Goal: Transaction & Acquisition: Purchase product/service

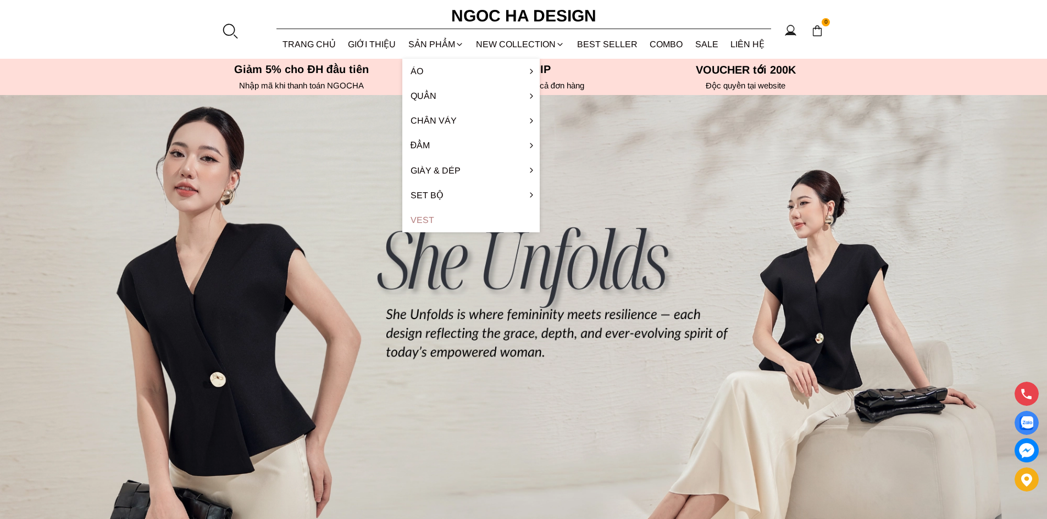
click at [428, 218] on link "Vest" at bounding box center [470, 220] width 137 height 25
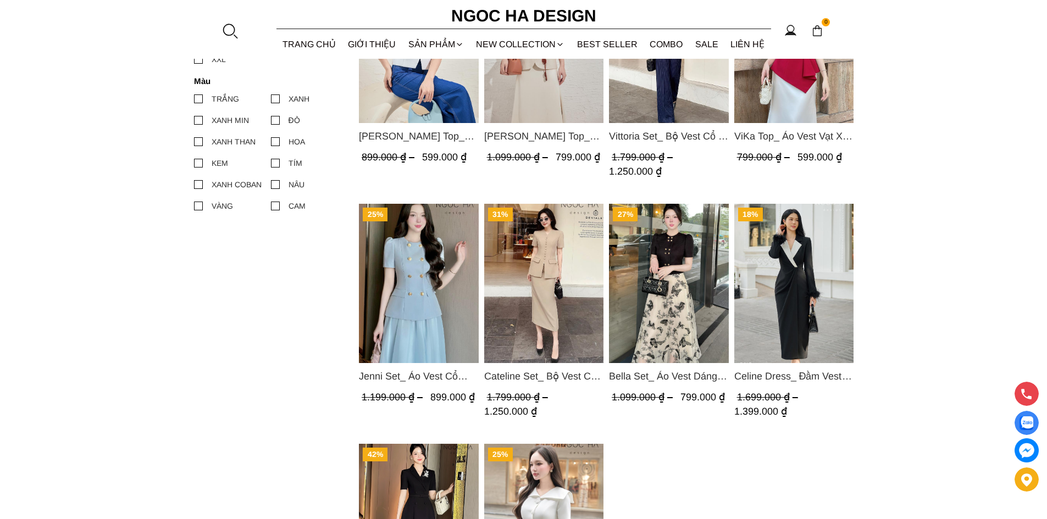
scroll to position [275, 0]
click at [544, 290] on img "Product image - Cateline Set_ Bộ Vest Cổ V Đính Cúc Nhí Chân Váy Bút Chì BJ127" at bounding box center [544, 282] width 120 height 159
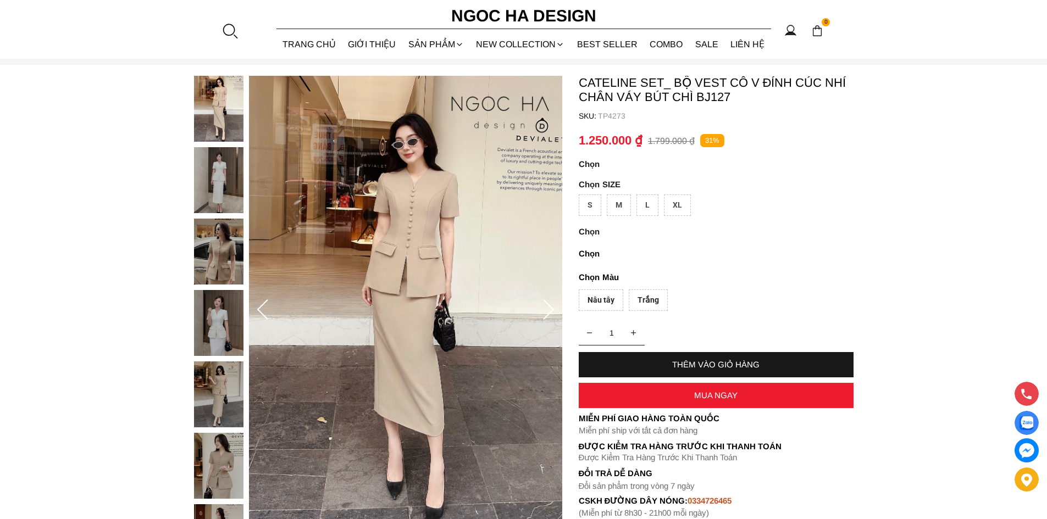
scroll to position [55, 0]
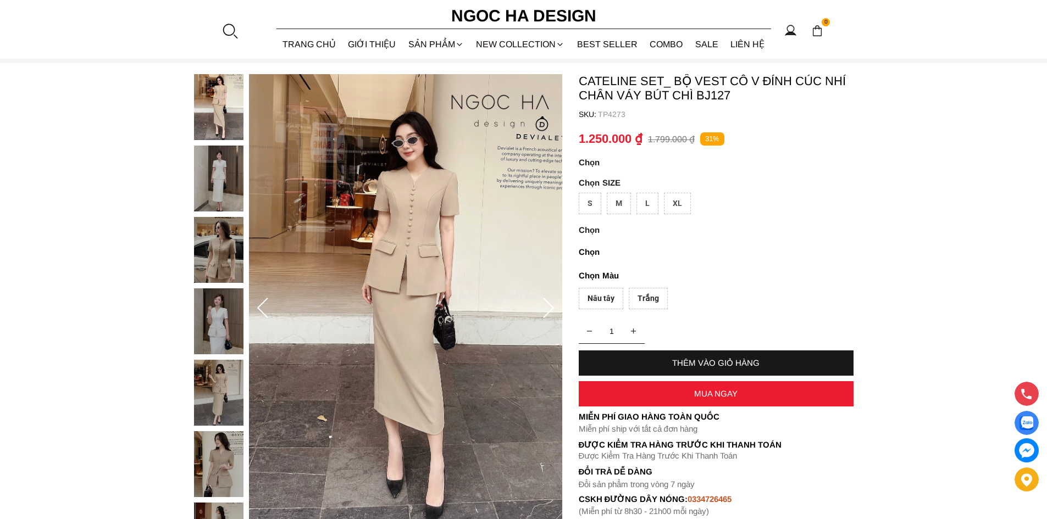
click at [552, 304] on icon at bounding box center [549, 309] width 22 height 22
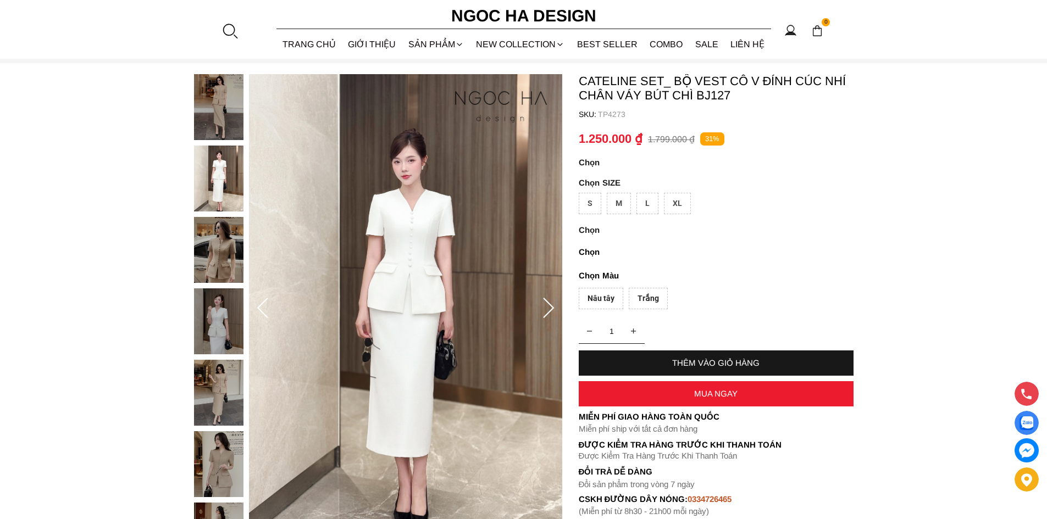
click at [552, 304] on icon at bounding box center [549, 309] width 22 height 22
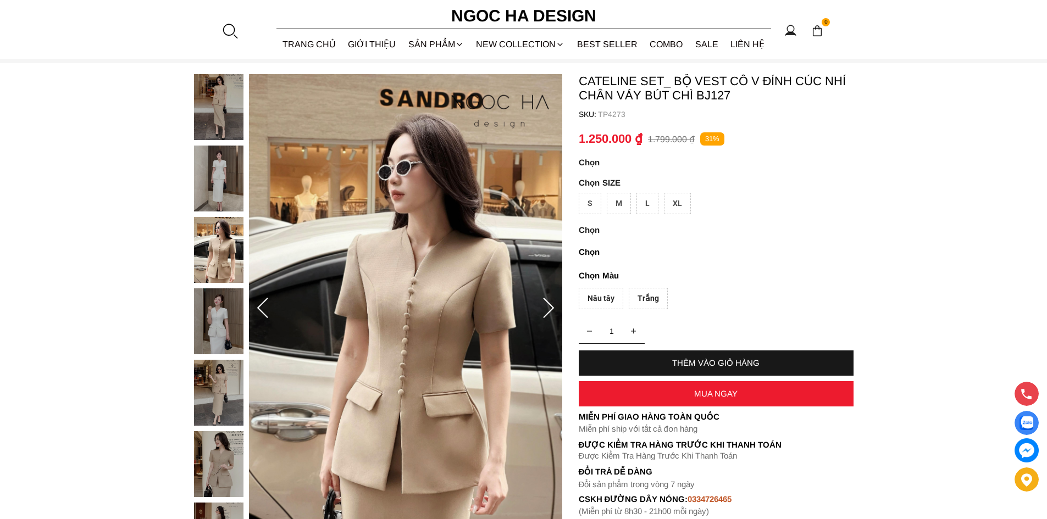
click at [552, 304] on icon at bounding box center [549, 309] width 22 height 22
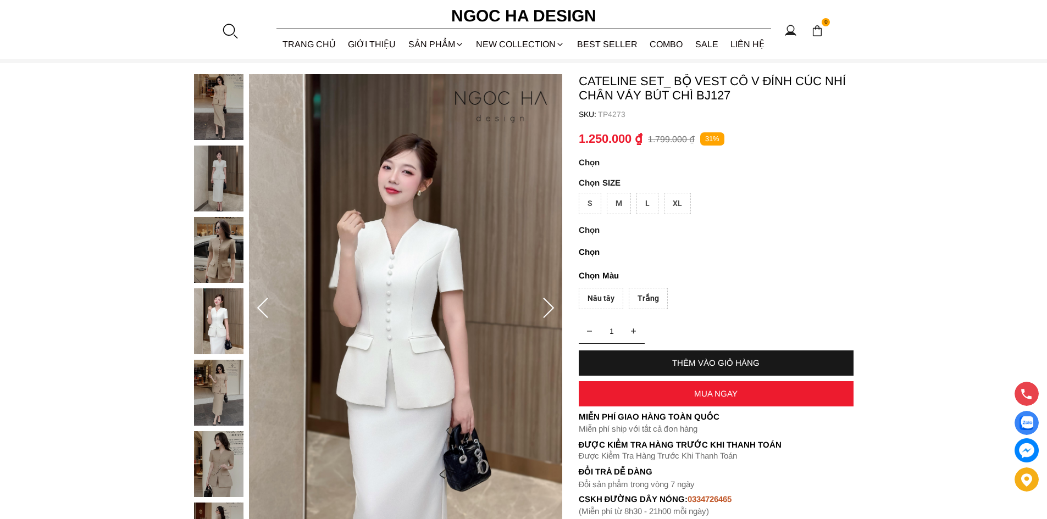
click at [552, 304] on icon at bounding box center [549, 309] width 22 height 22
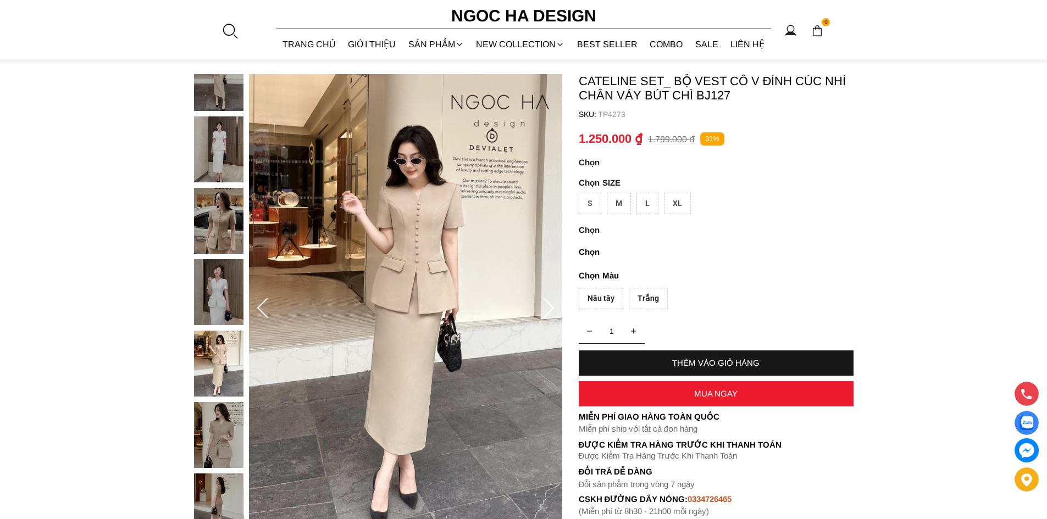
click at [551, 306] on icon at bounding box center [548, 308] width 11 height 20
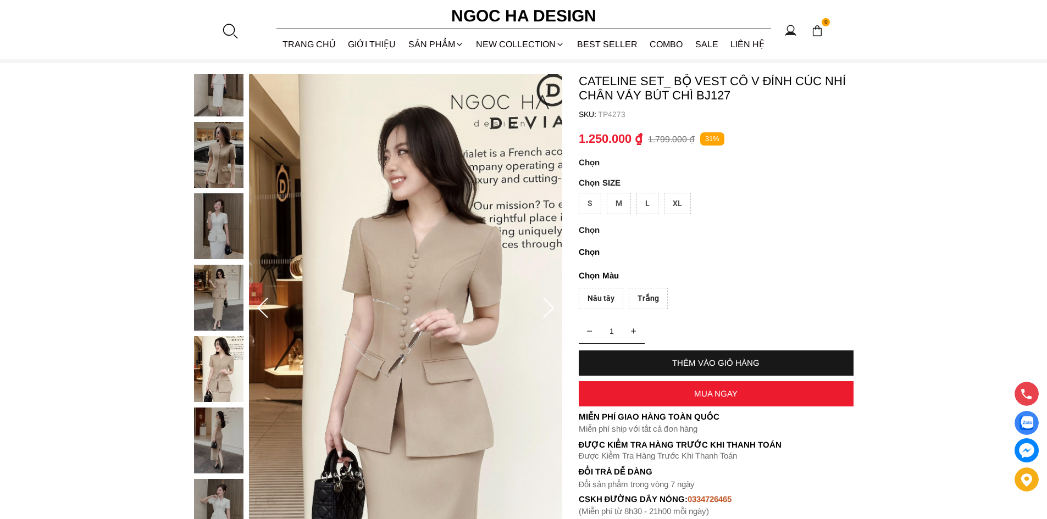
click at [552, 306] on icon at bounding box center [549, 309] width 22 height 22
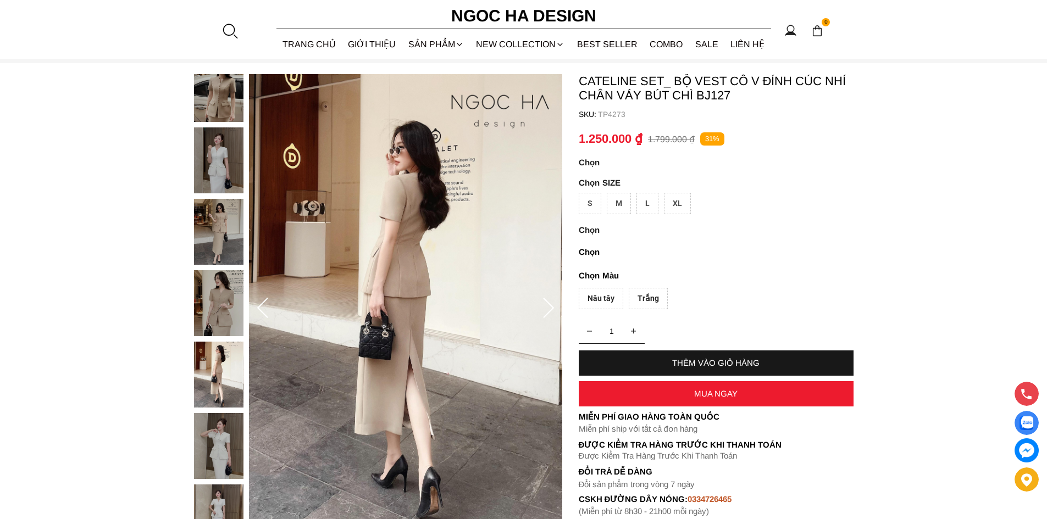
click at [543, 302] on icon at bounding box center [549, 309] width 22 height 22
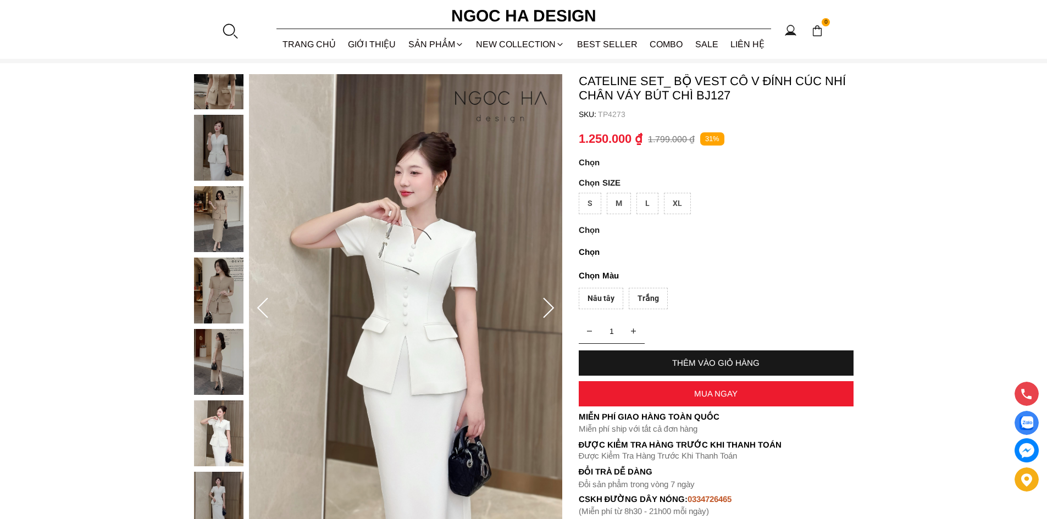
click at [543, 302] on icon at bounding box center [549, 309] width 22 height 22
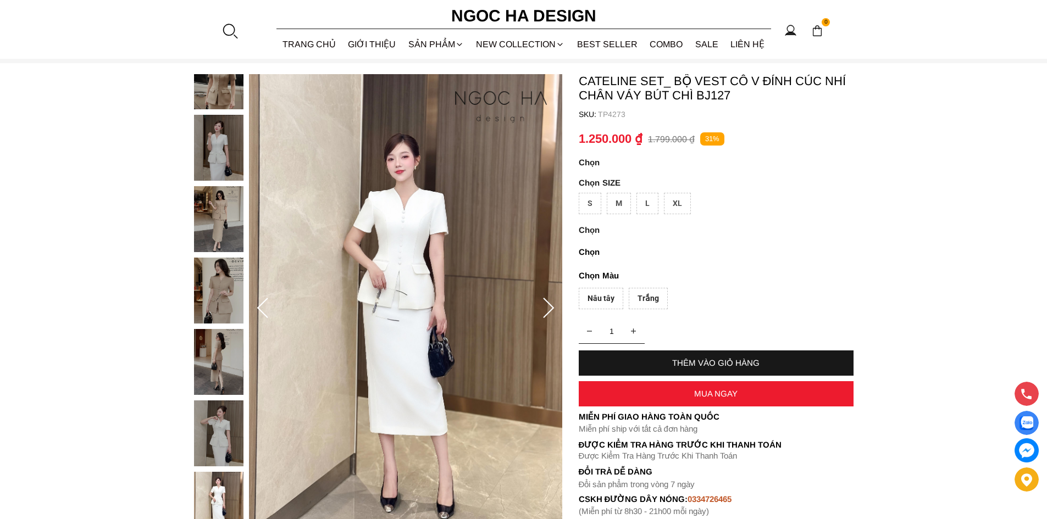
click at [543, 302] on icon at bounding box center [549, 309] width 22 height 22
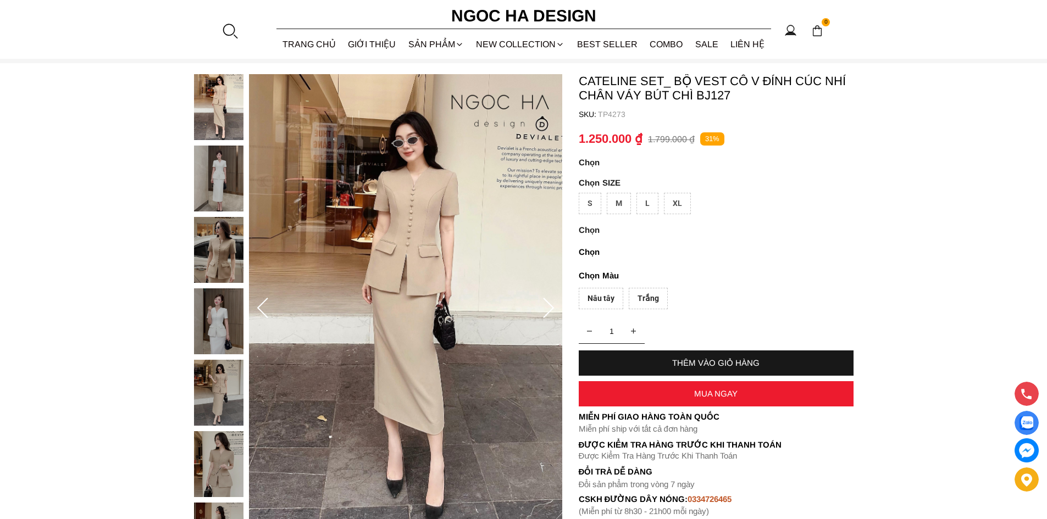
click at [543, 302] on icon at bounding box center [549, 309] width 22 height 22
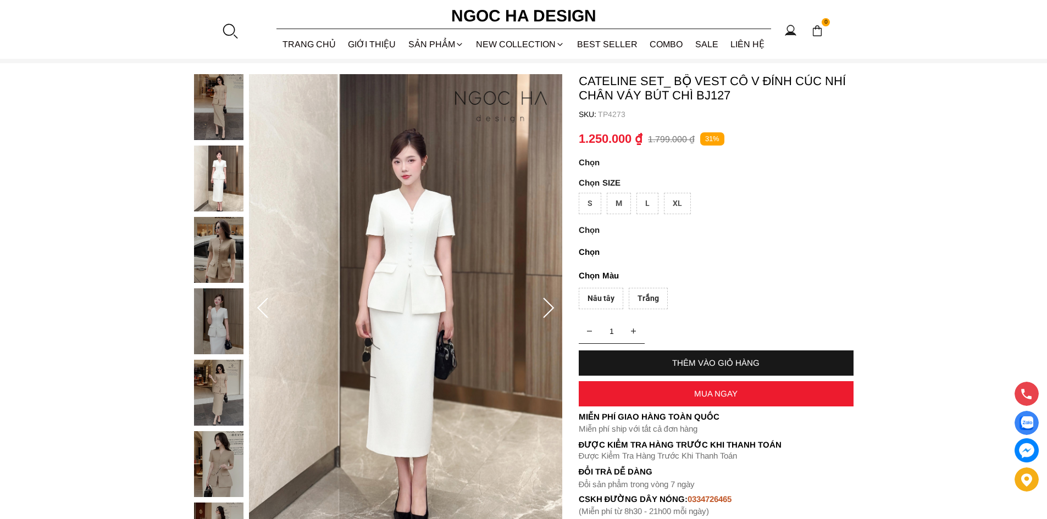
click at [543, 302] on icon at bounding box center [549, 309] width 22 height 22
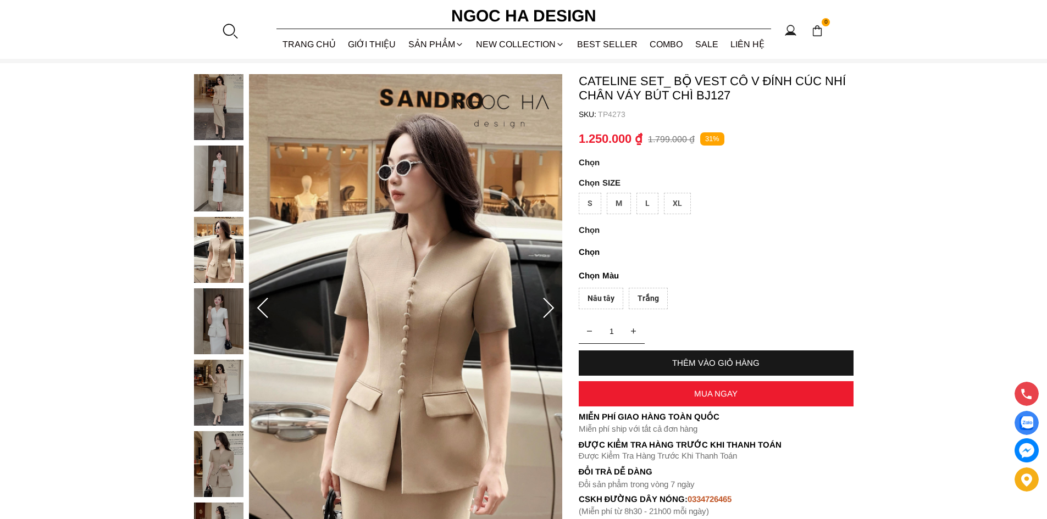
click at [544, 301] on icon at bounding box center [549, 309] width 22 height 22
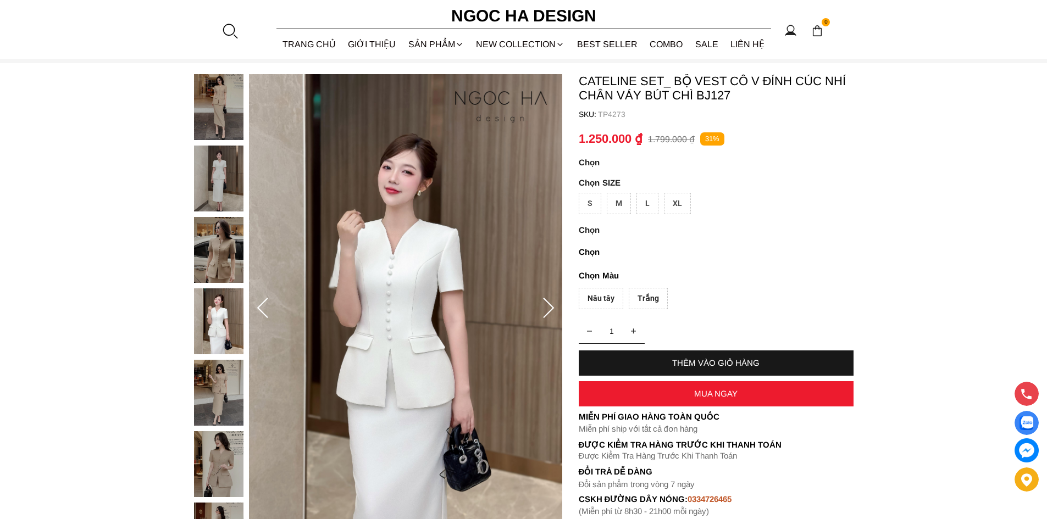
scroll to position [110, 0]
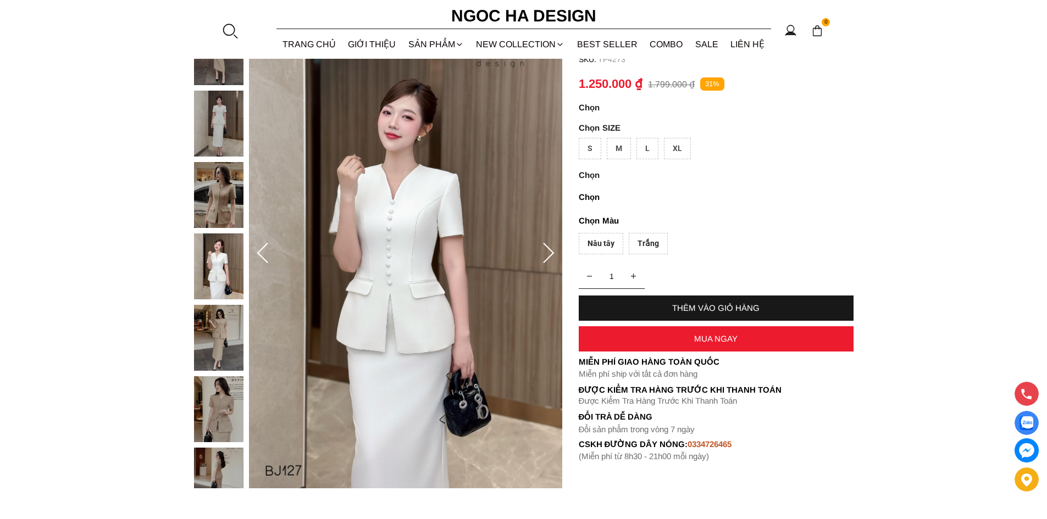
click at [543, 248] on icon at bounding box center [549, 254] width 22 height 22
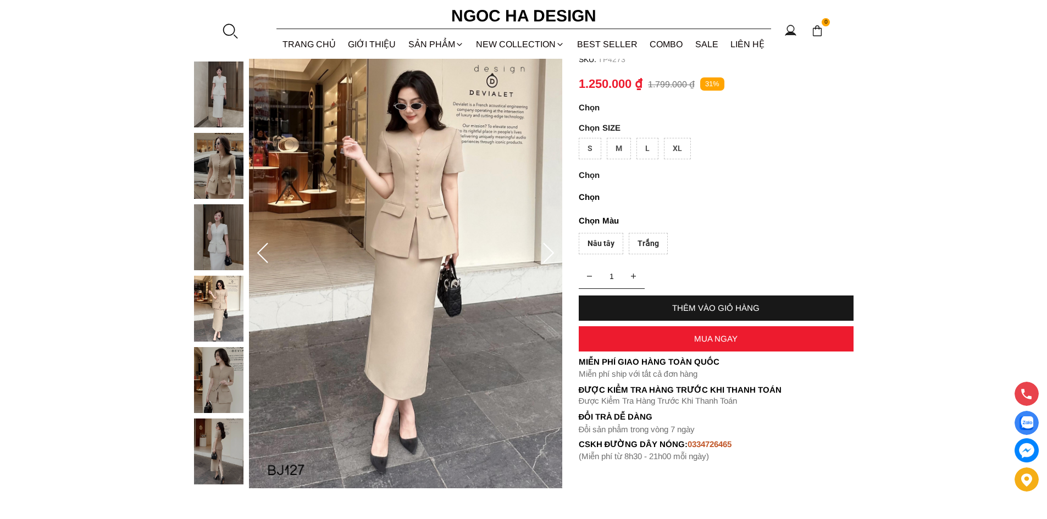
click at [543, 248] on icon at bounding box center [549, 254] width 22 height 22
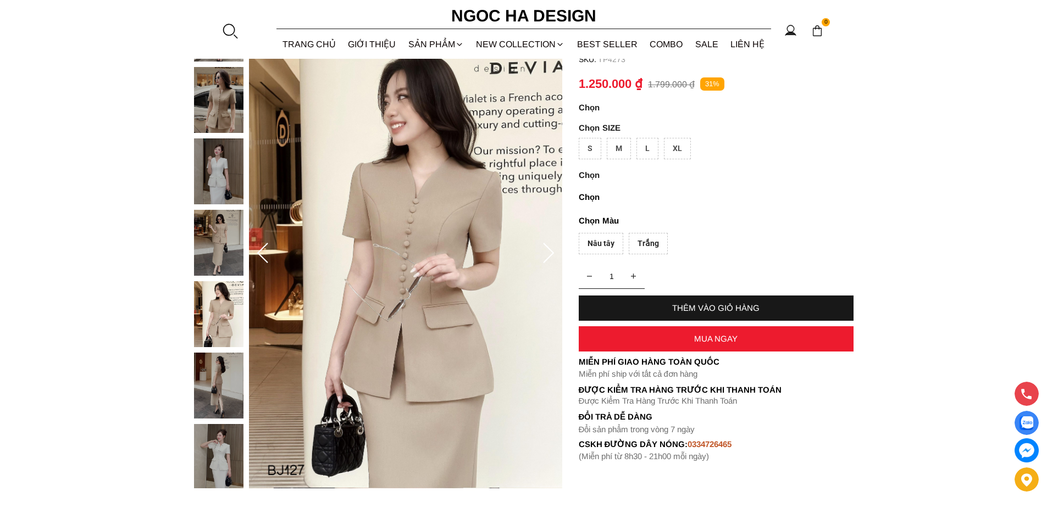
click at [543, 248] on icon at bounding box center [549, 254] width 22 height 22
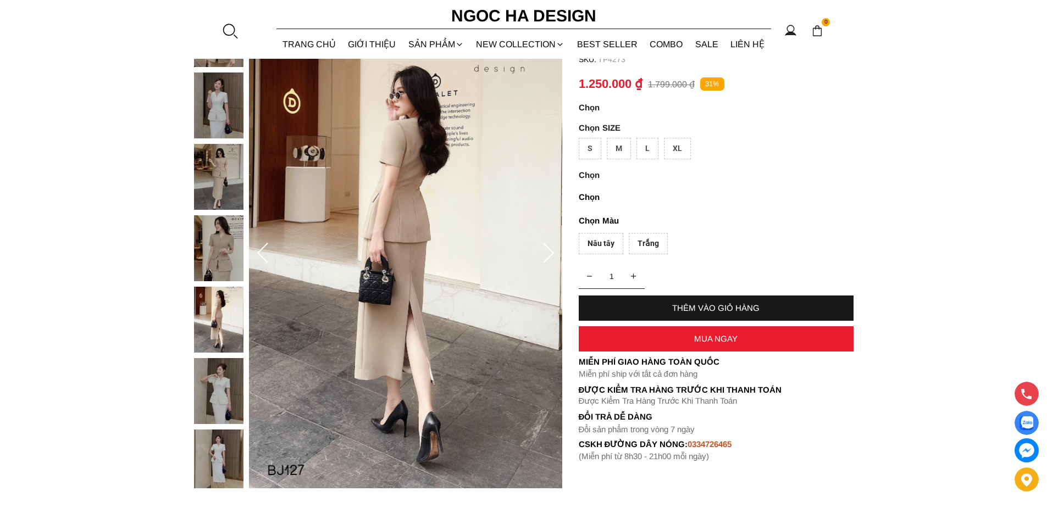
click at [543, 248] on icon at bounding box center [549, 254] width 22 height 22
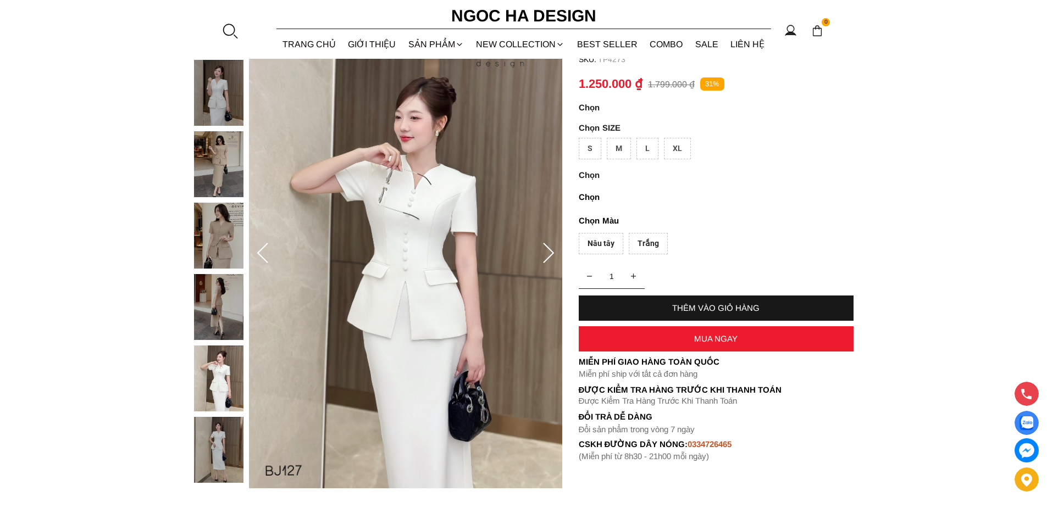
click at [543, 248] on icon at bounding box center [549, 254] width 22 height 22
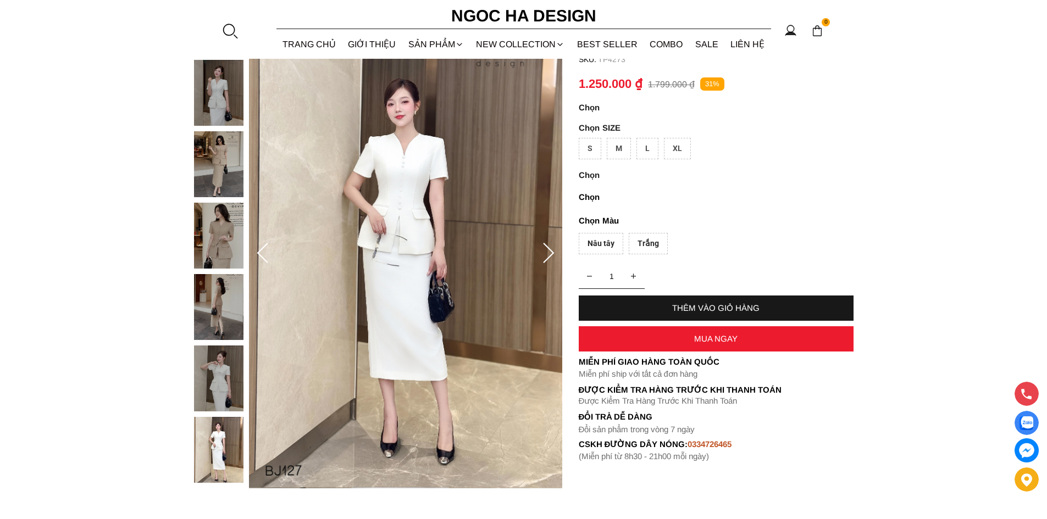
click at [543, 248] on icon at bounding box center [549, 254] width 22 height 22
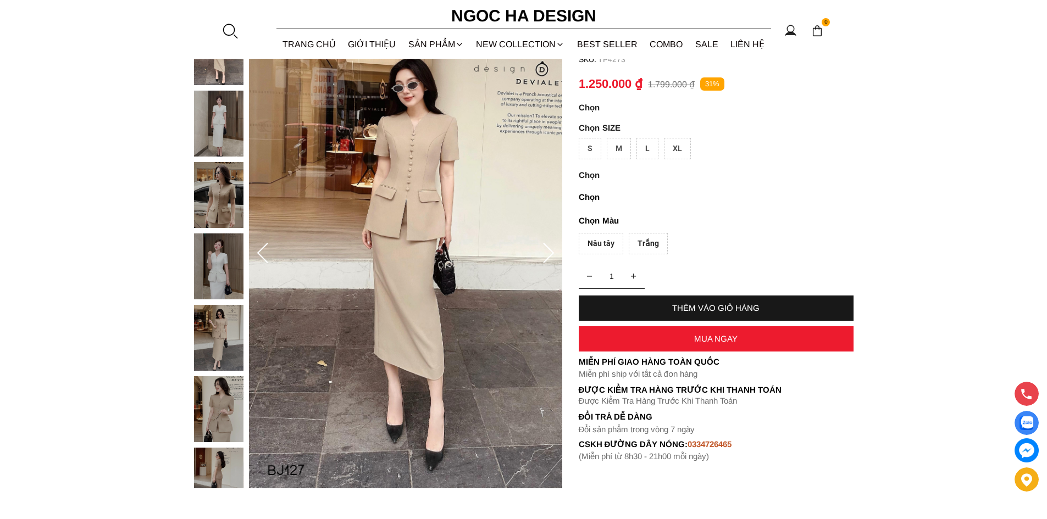
click at [543, 248] on icon at bounding box center [549, 254] width 22 height 22
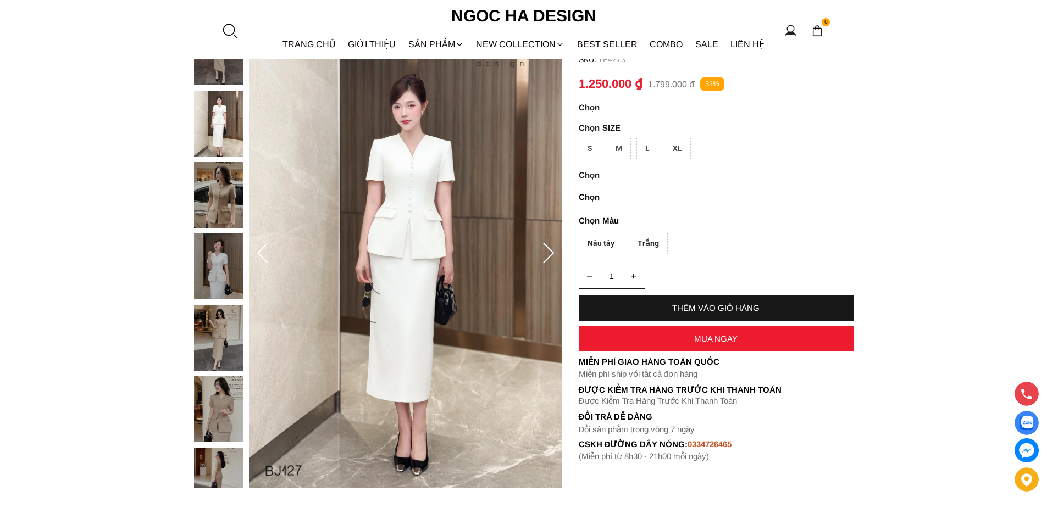
click at [548, 236] on div at bounding box center [549, 254] width 22 height 44
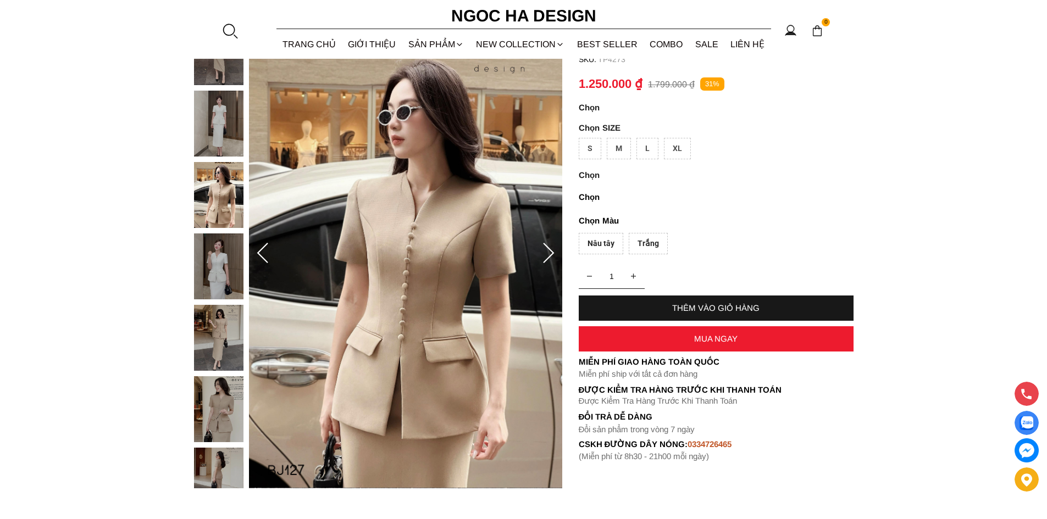
click at [548, 244] on icon at bounding box center [549, 254] width 22 height 22
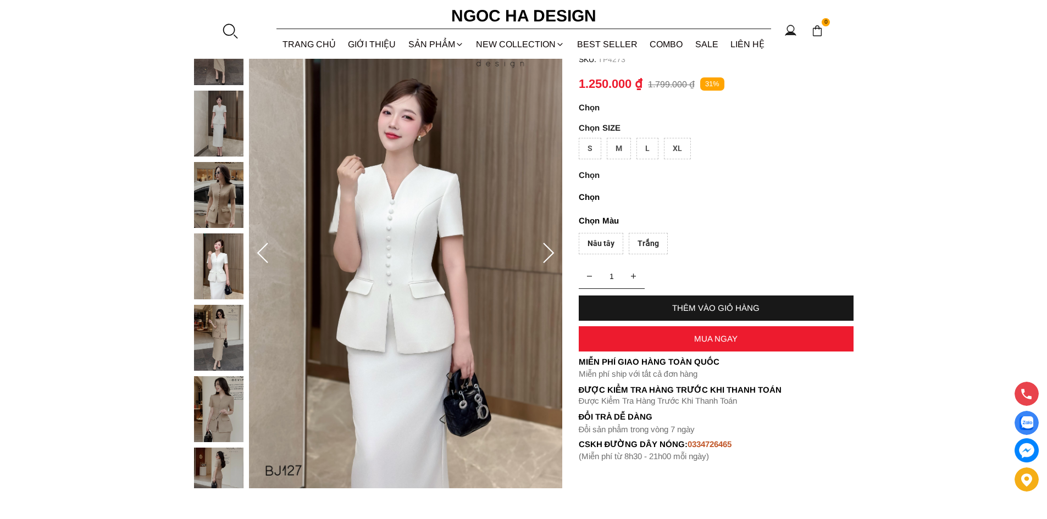
click at [547, 255] on icon at bounding box center [549, 254] width 22 height 22
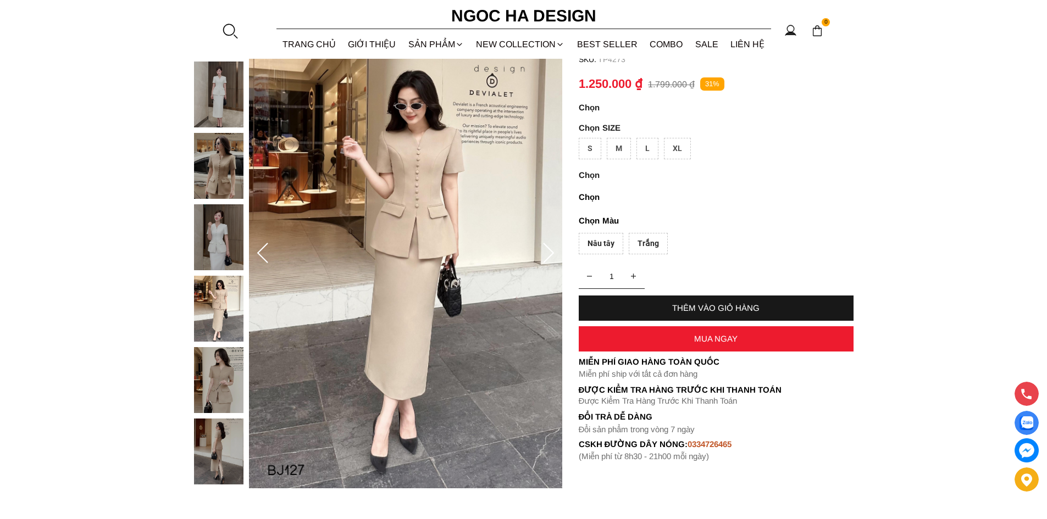
click at [547, 255] on icon at bounding box center [549, 254] width 22 height 22
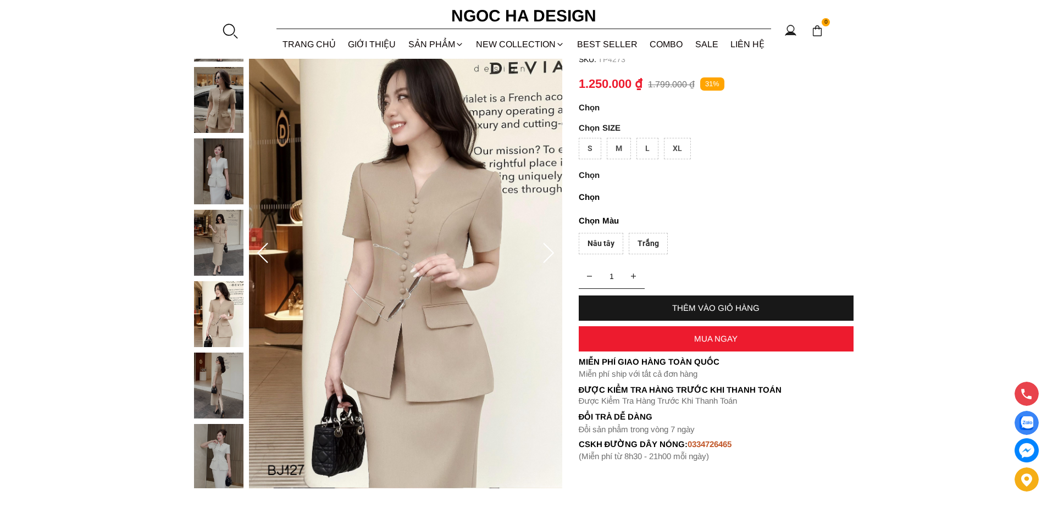
click at [547, 255] on icon at bounding box center [549, 254] width 22 height 22
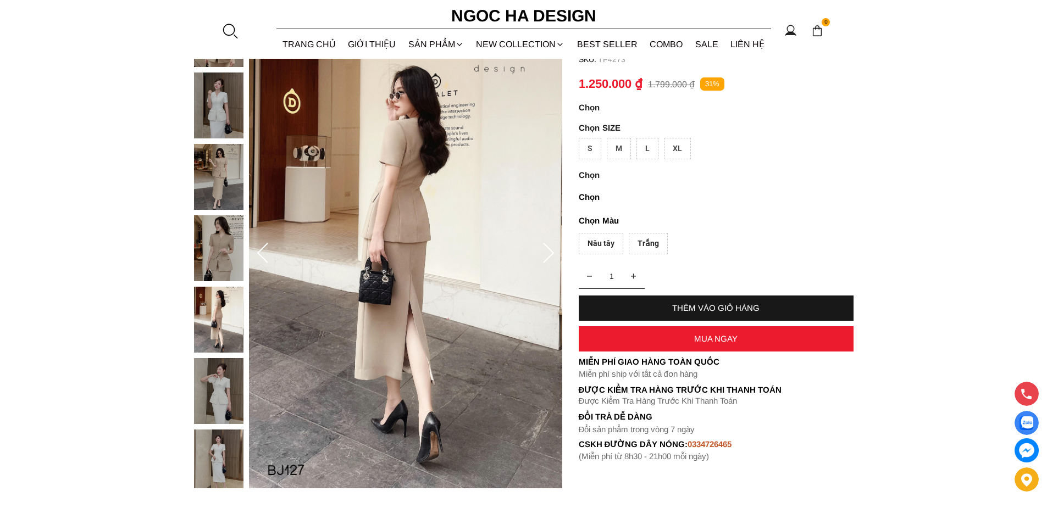
click at [547, 255] on icon at bounding box center [549, 254] width 22 height 22
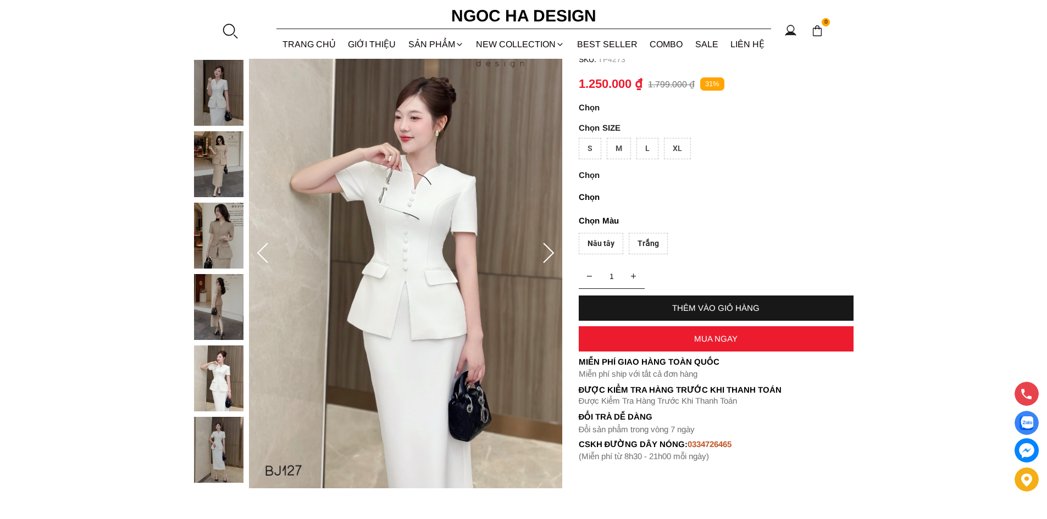
click at [547, 255] on icon at bounding box center [549, 254] width 22 height 22
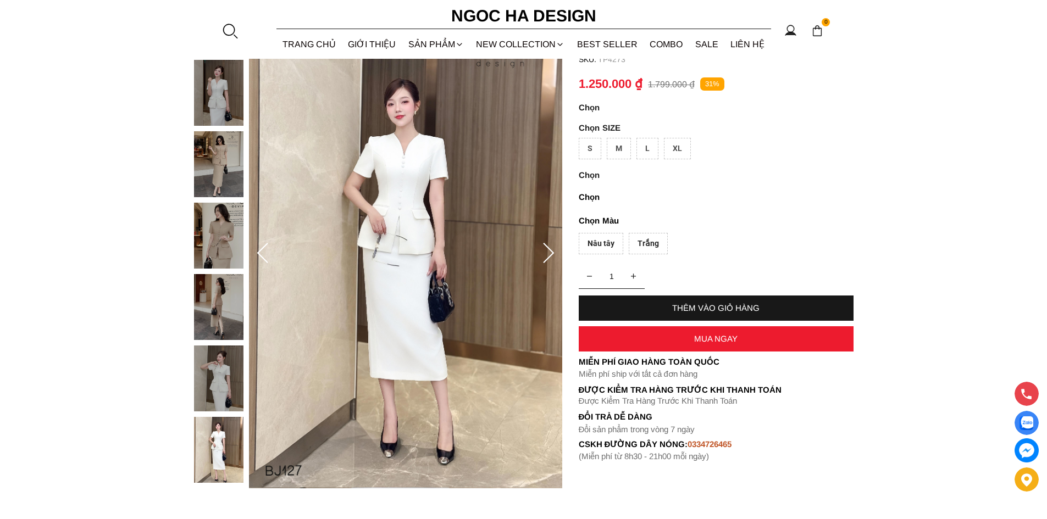
click at [549, 253] on icon at bounding box center [549, 254] width 22 height 22
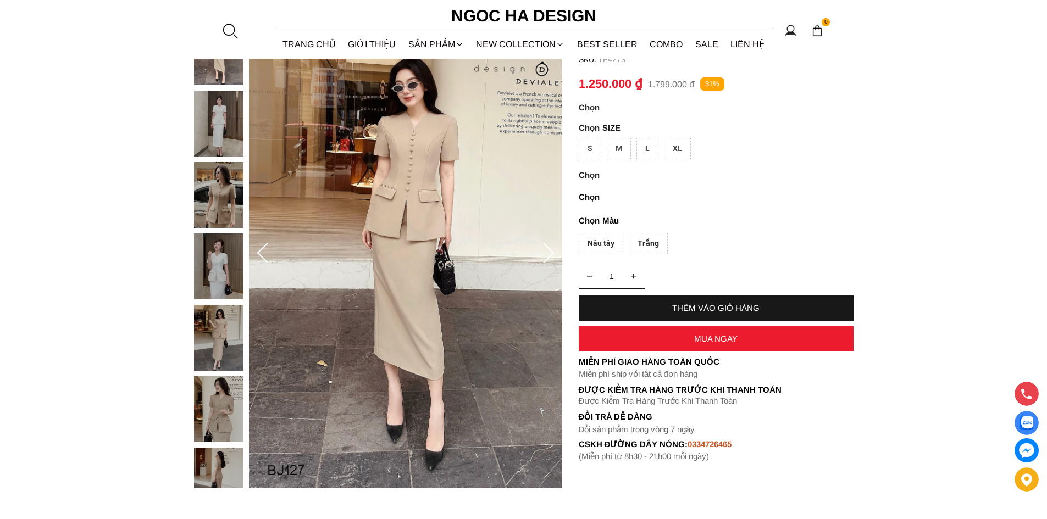
click at [549, 253] on icon at bounding box center [549, 254] width 22 height 22
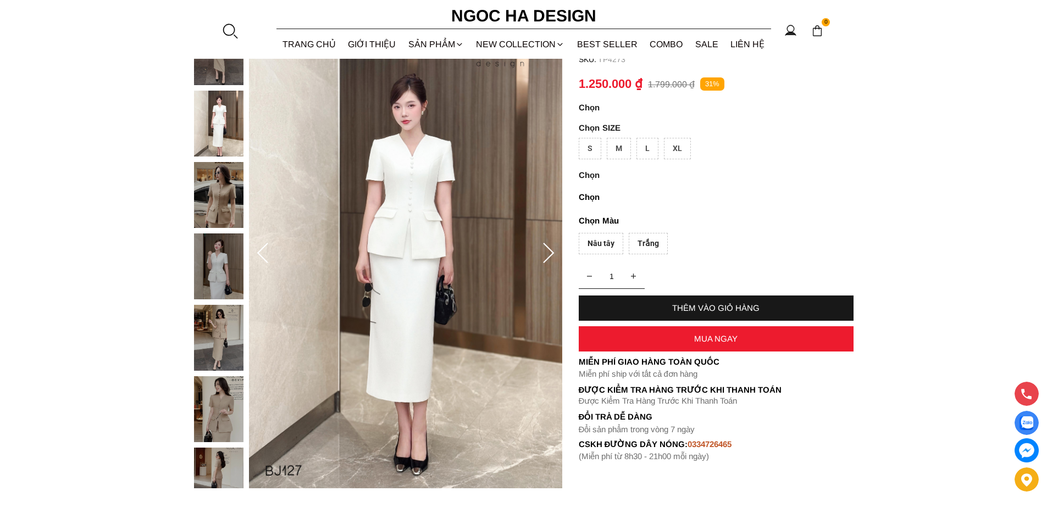
drag, startPoint x: 416, startPoint y: 240, endPoint x: 411, endPoint y: 239, distance: 5.6
